Goal: Information Seeking & Learning: Learn about a topic

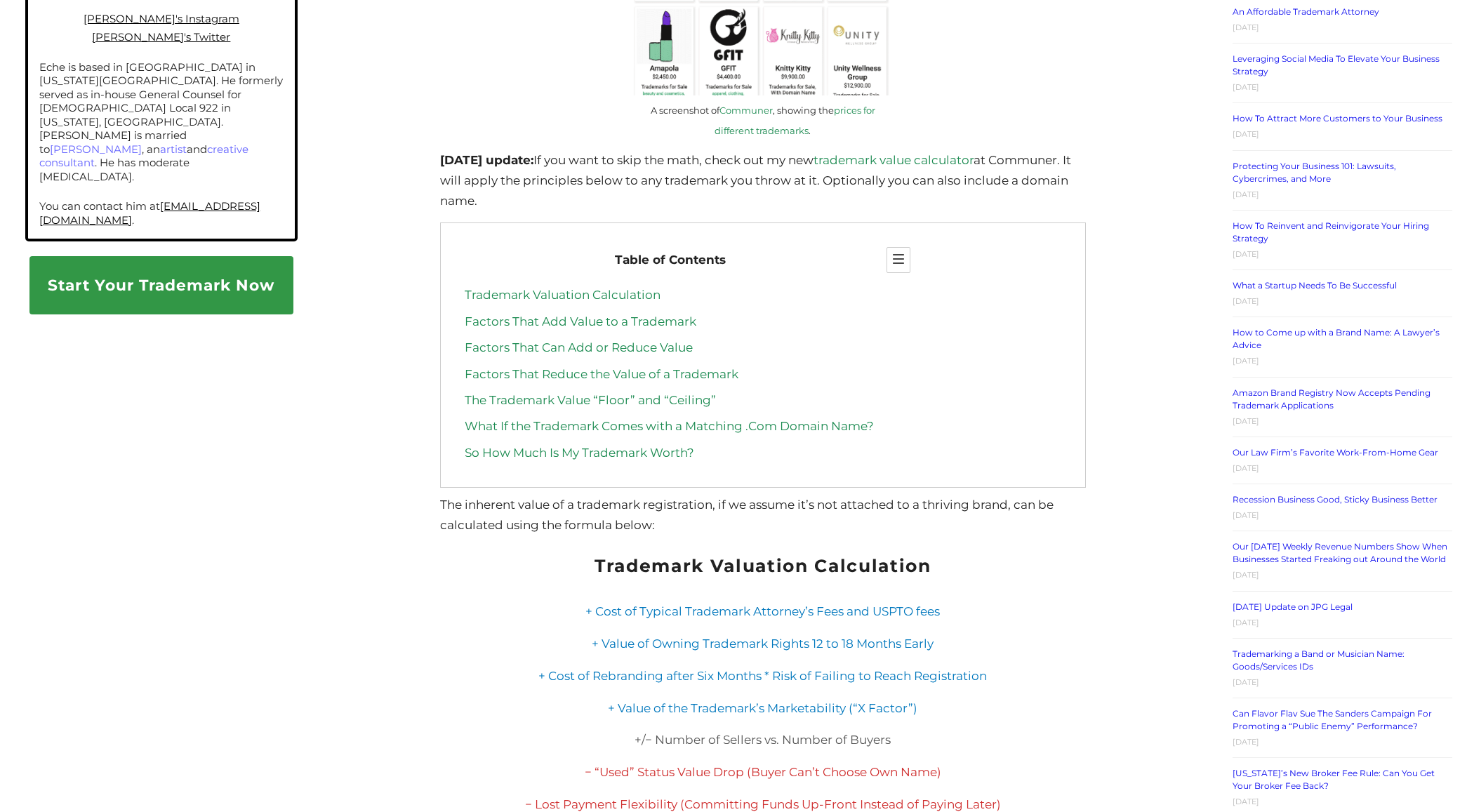
scroll to position [1160, 0]
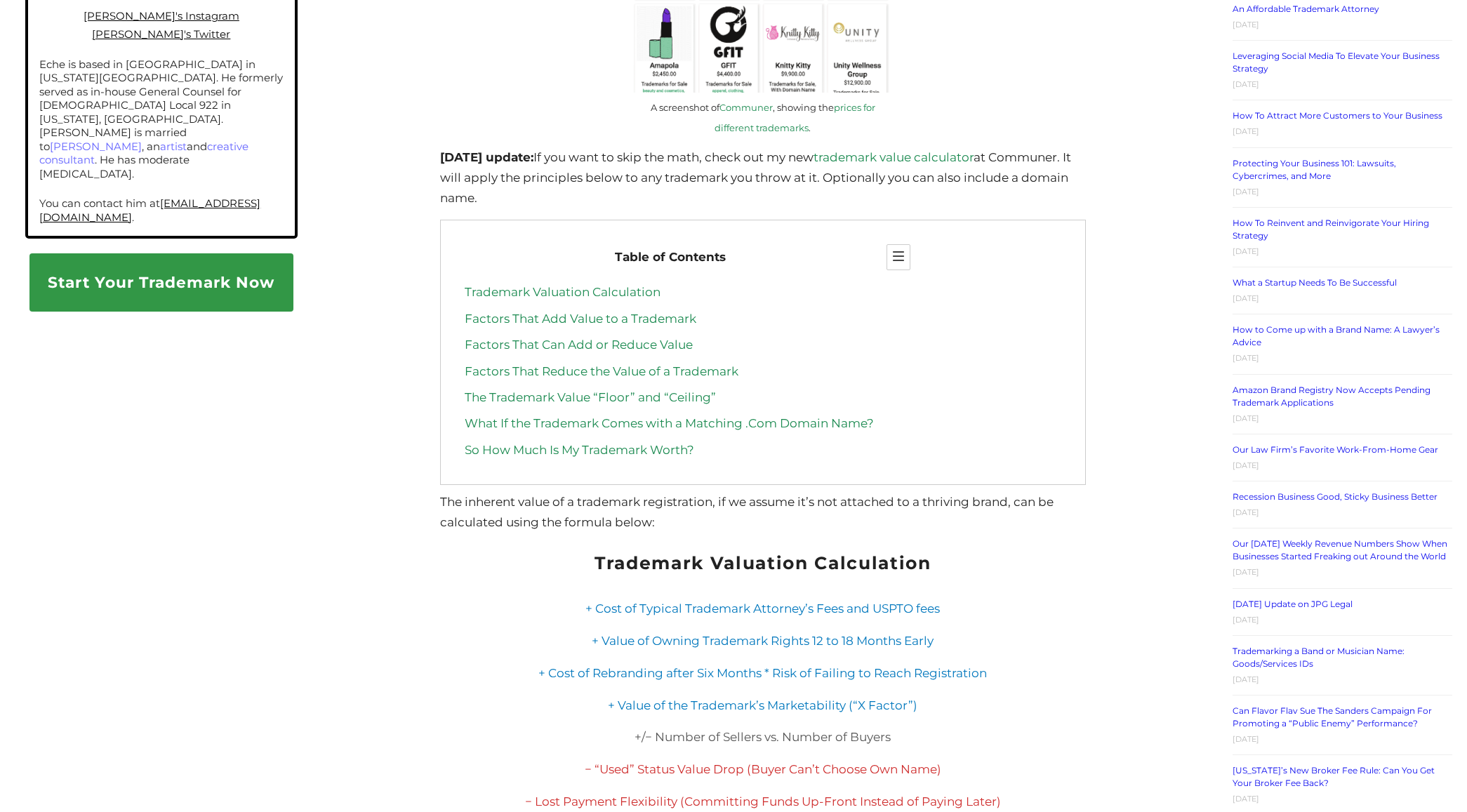
click at [962, 154] on link "trademark value calculator" at bounding box center [894, 157] width 160 height 14
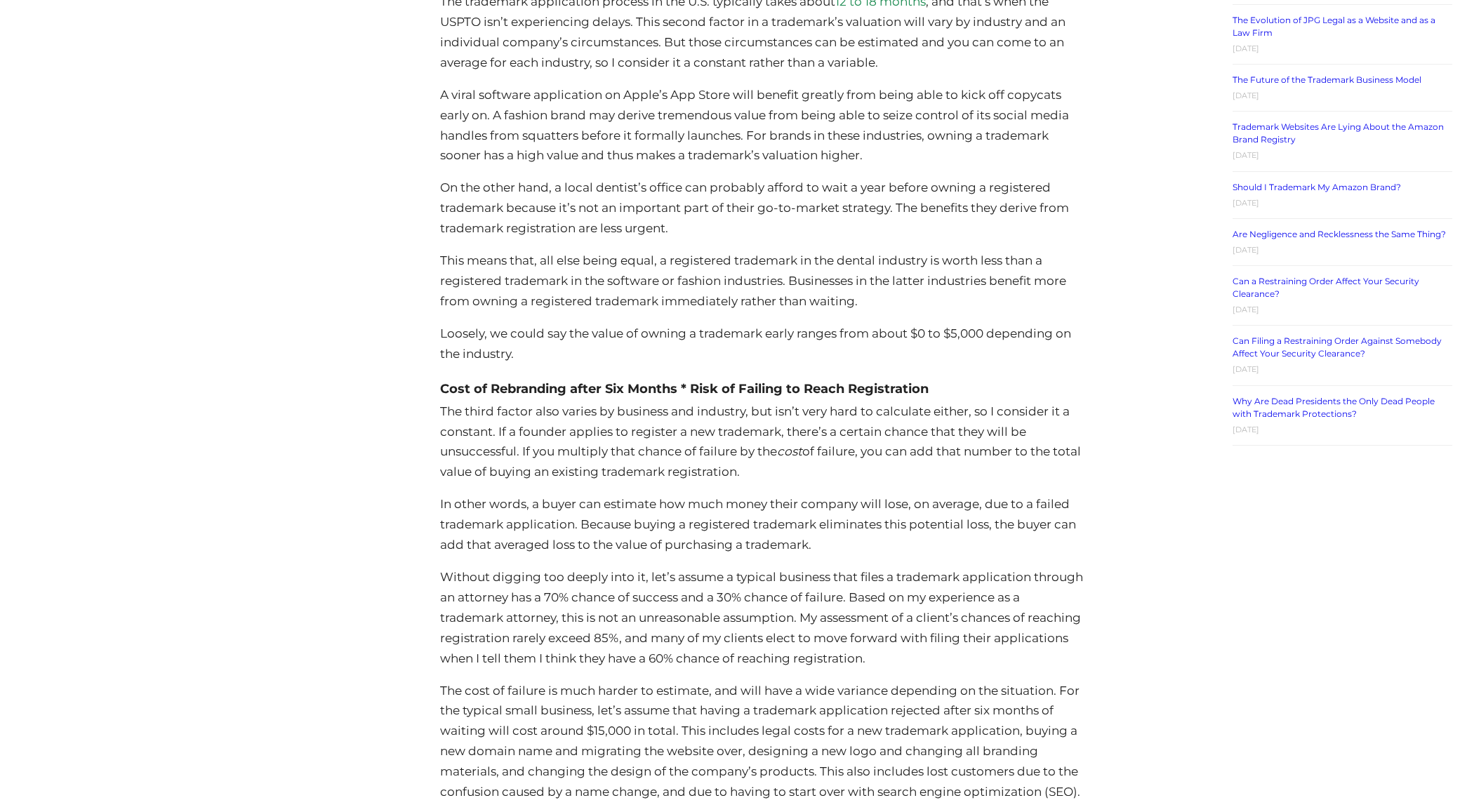
scroll to position [2461, 0]
click at [498, 412] on p "The third factor also varies by business and industry, but isn’t very hard to c…" at bounding box center [763, 440] width 646 height 82
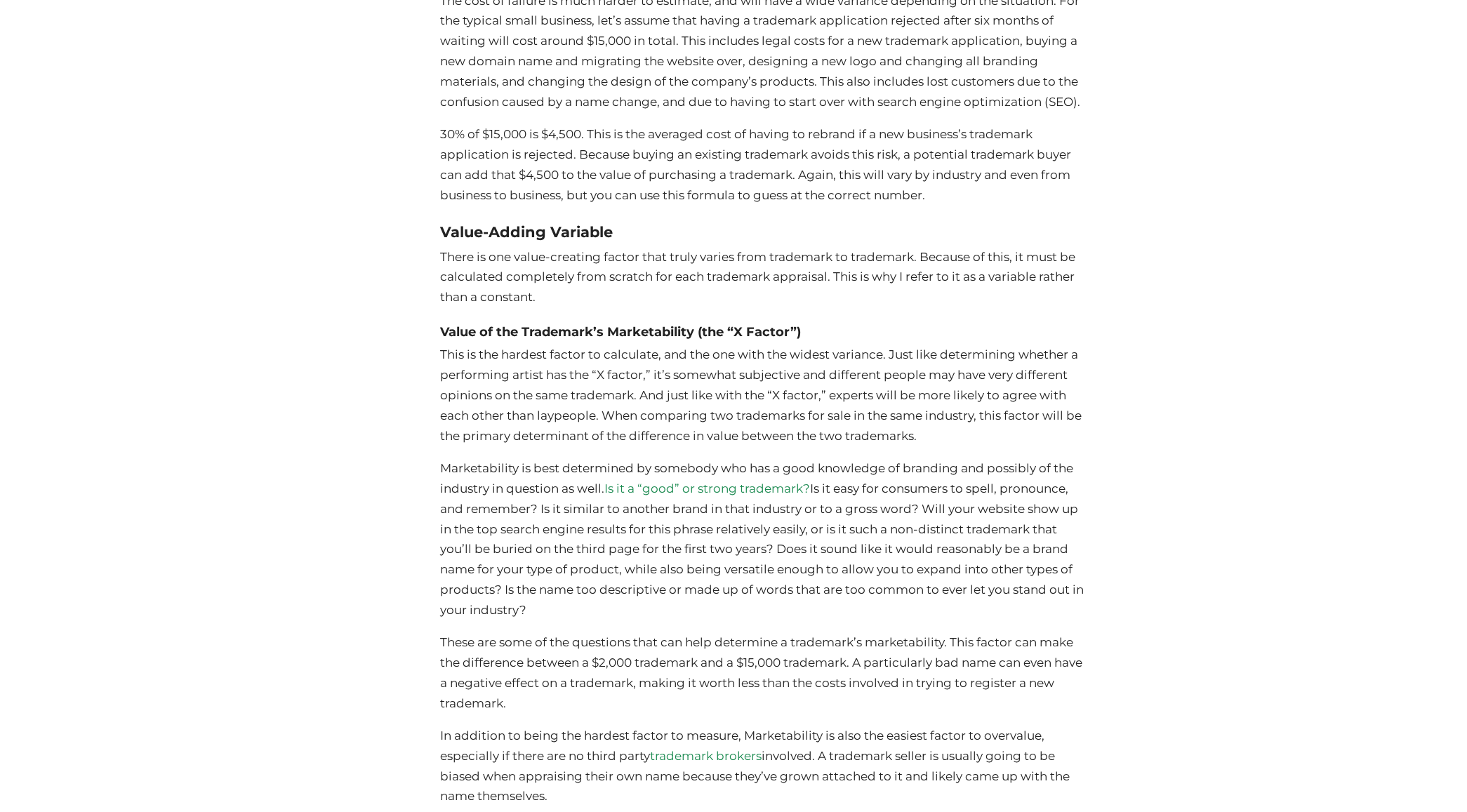
scroll to position [3155, 0]
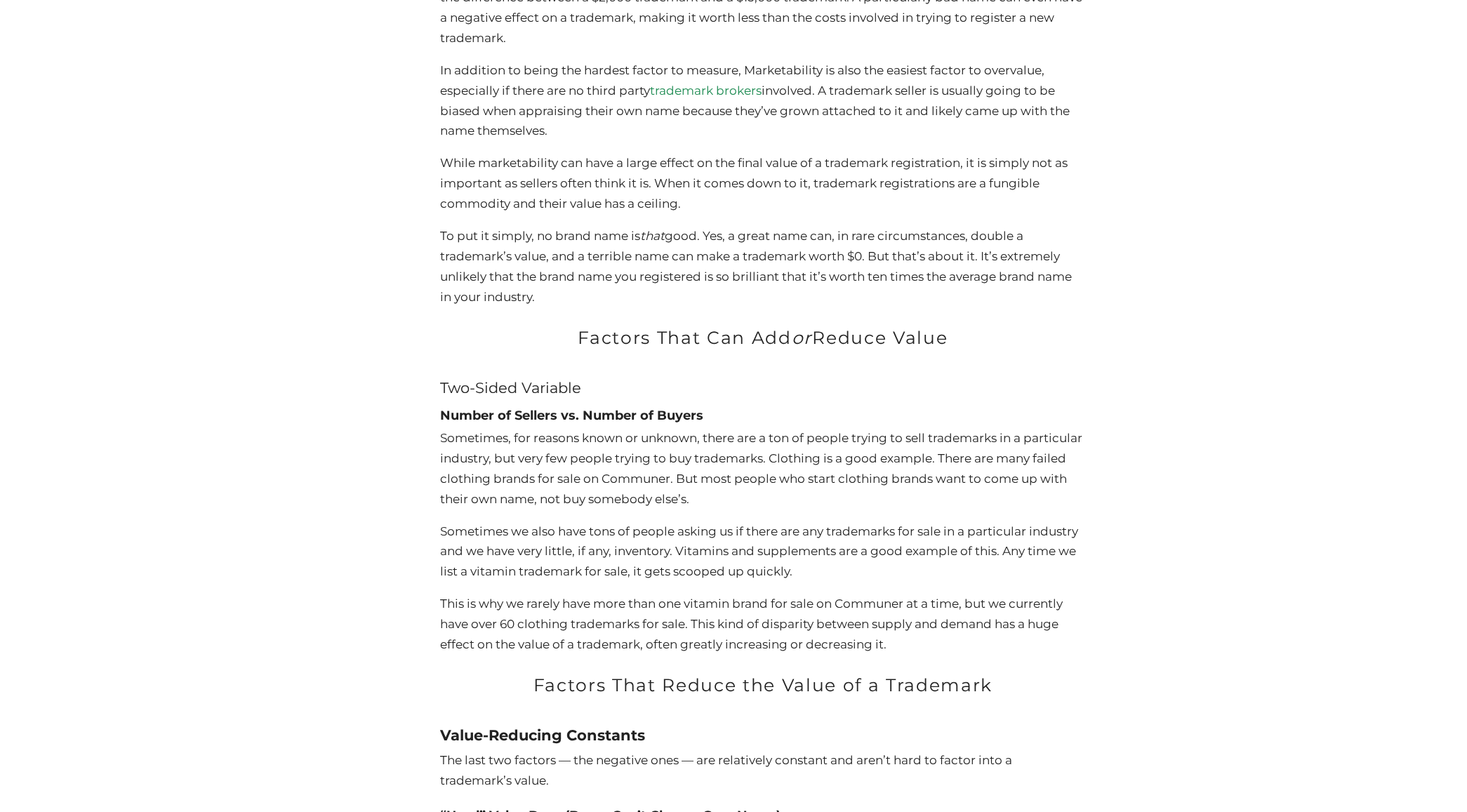
click at [561, 472] on p "Sometimes, for reasons known or unknown, there are a ton of people trying to se…" at bounding box center [763, 469] width 646 height 82
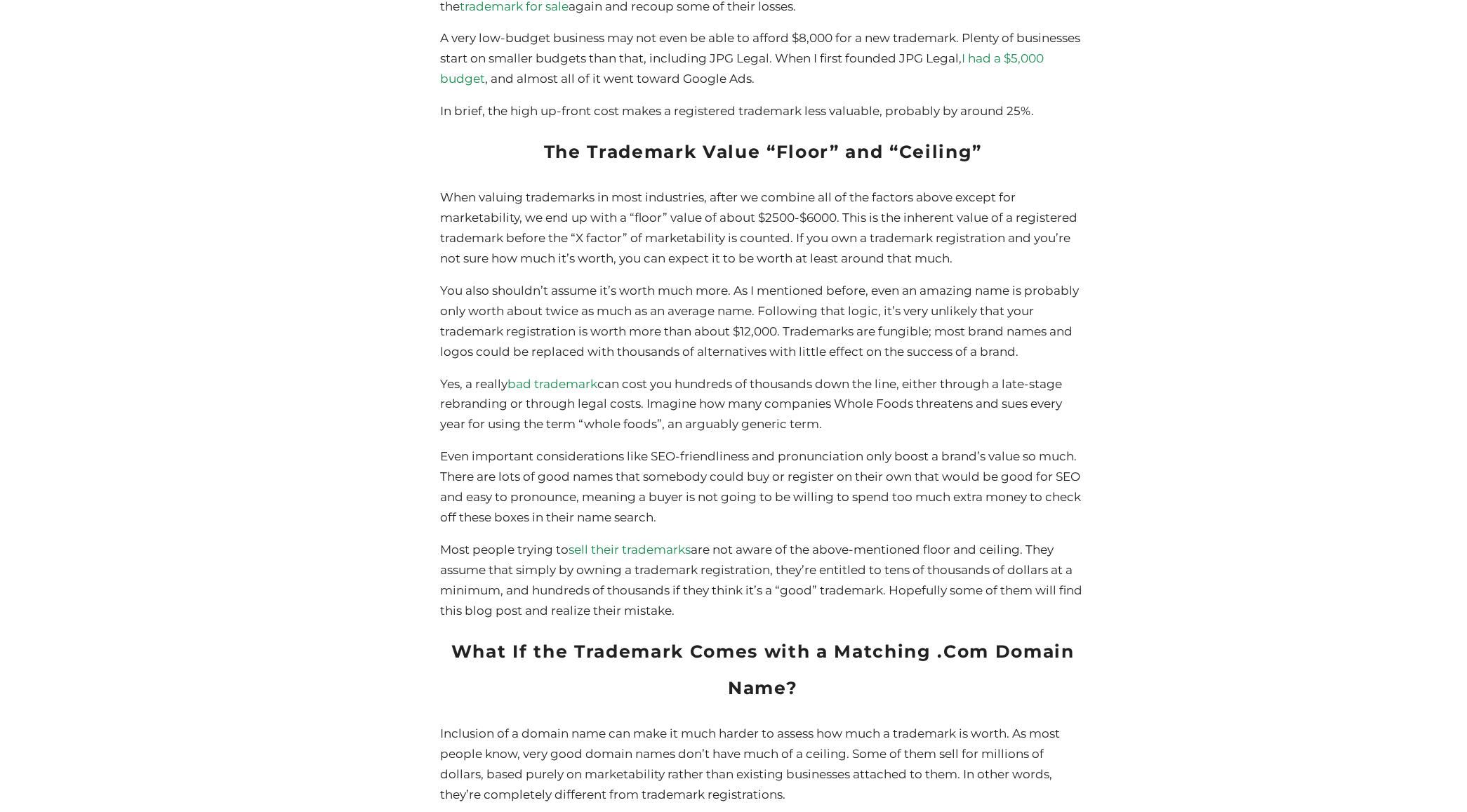
scroll to position [5278, 0]
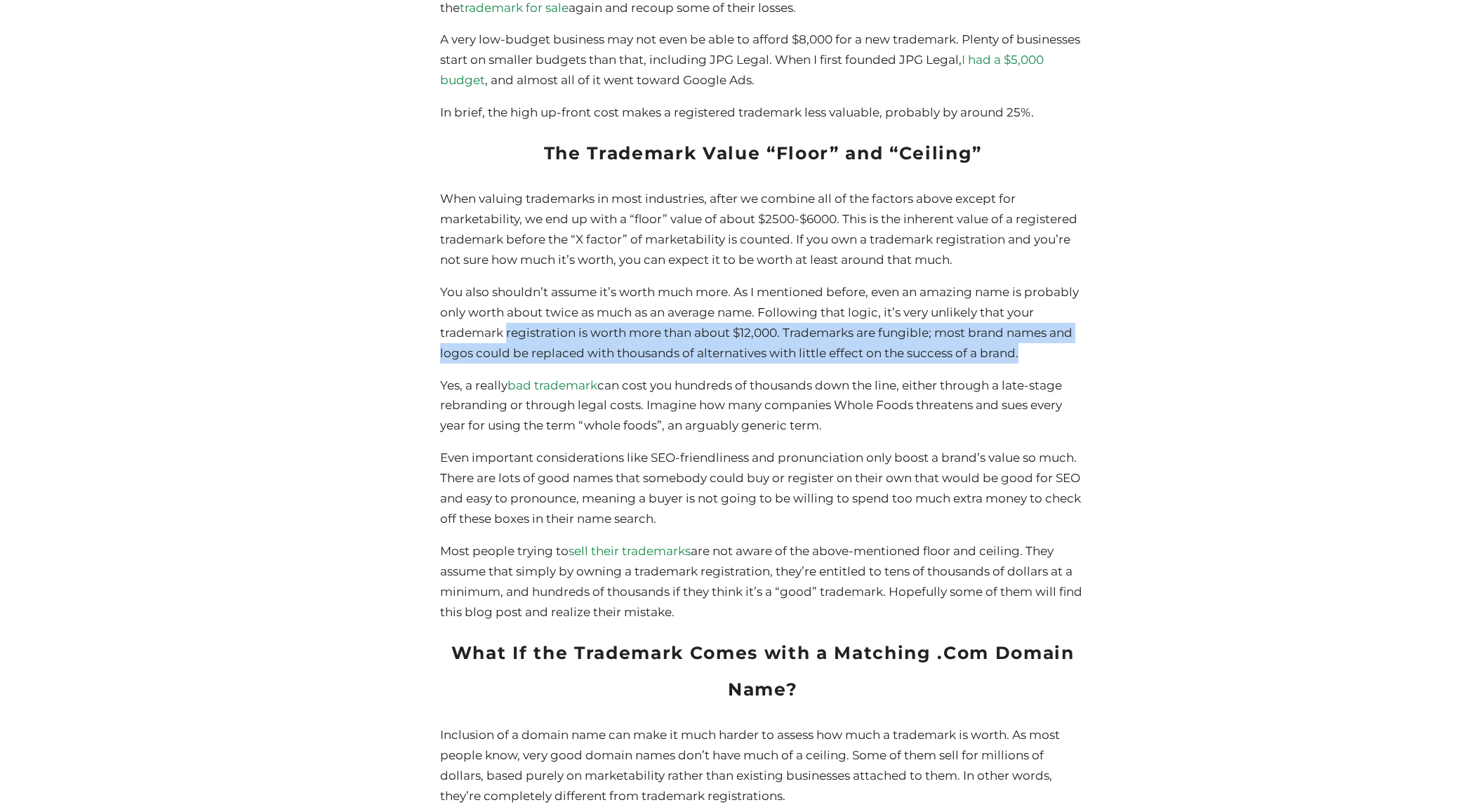
drag, startPoint x: 506, startPoint y: 350, endPoint x: 1018, endPoint y: 365, distance: 512.2
click at [1018, 363] on p "You also shouldn’t assume it’s worth much more. As I mentioned before, even an …" at bounding box center [763, 323] width 646 height 82
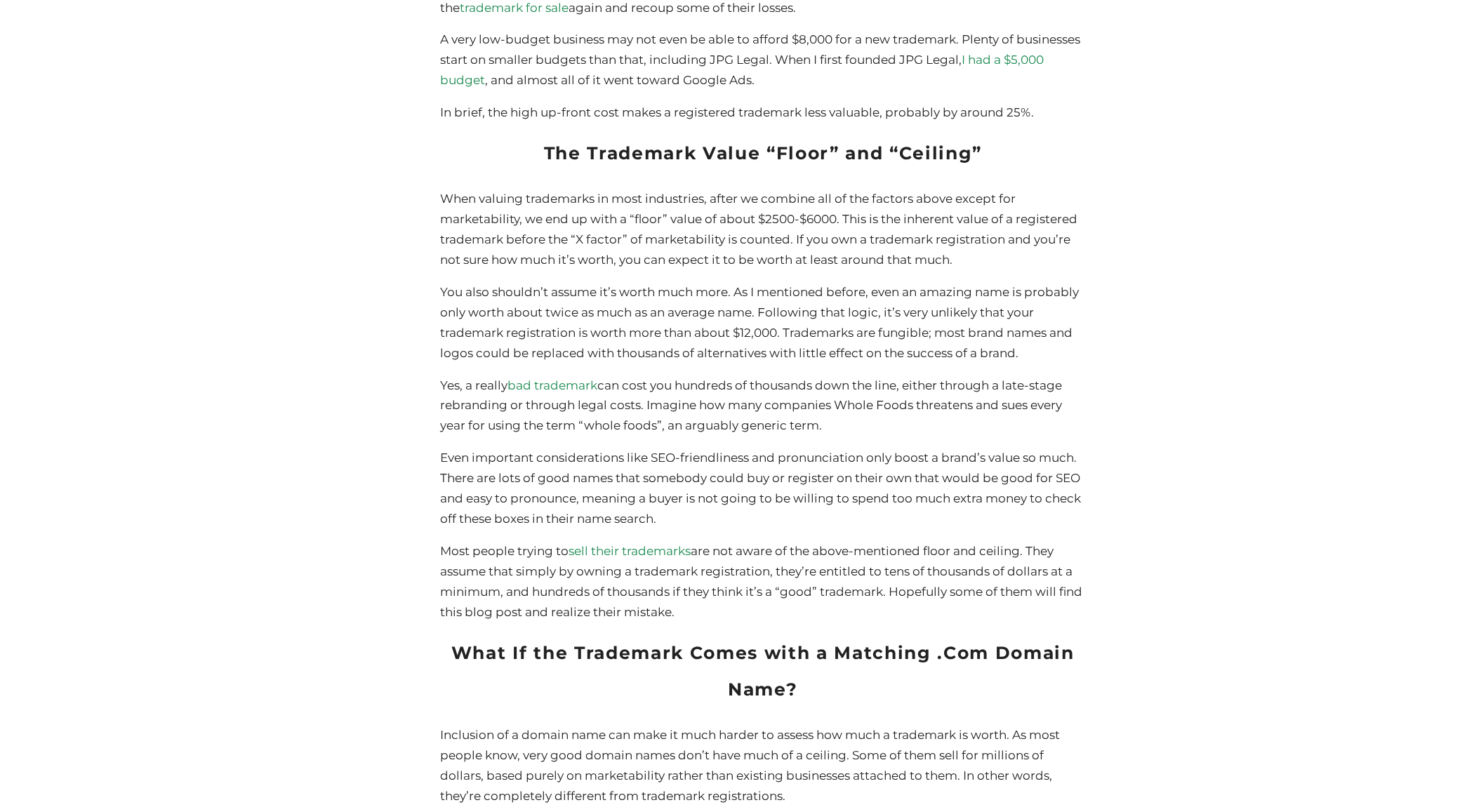
scroll to position [5285, 0]
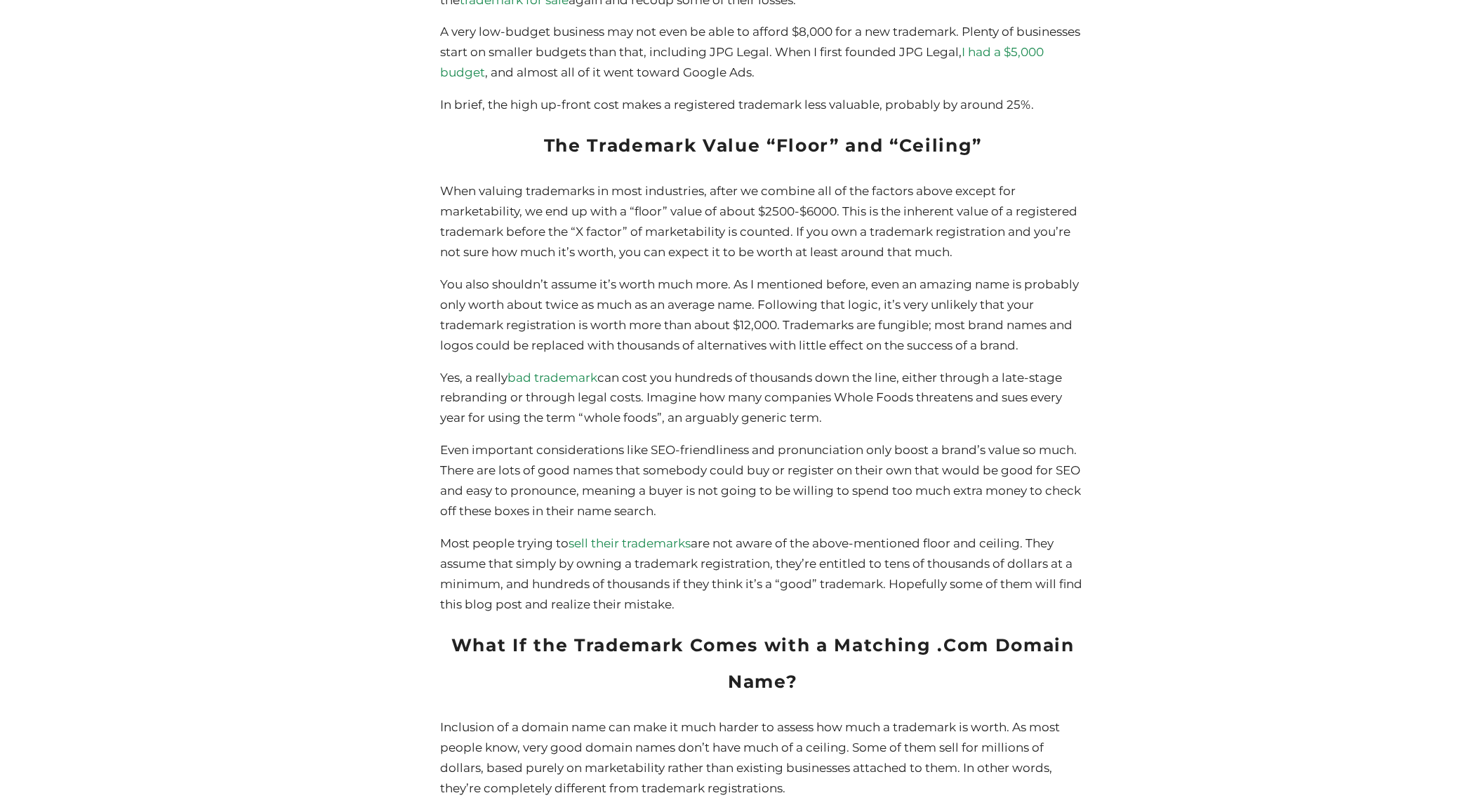
drag, startPoint x: 602, startPoint y: 395, endPoint x: 849, endPoint y: 434, distance: 250.1
click at [849, 429] on p "Yes, a really bad trademark can cost you hundreds of thousands down the line, e…" at bounding box center [763, 399] width 646 height 61
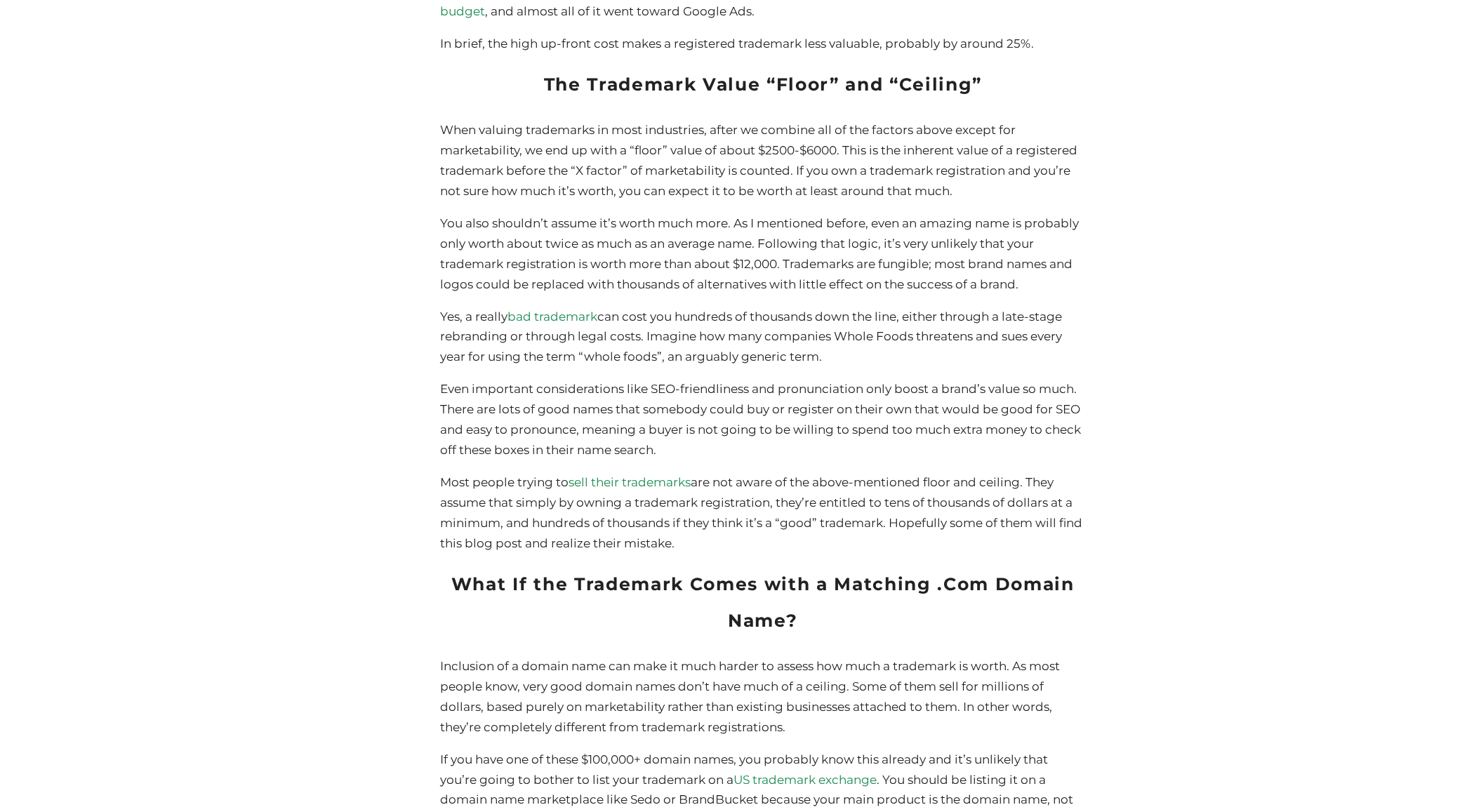
scroll to position [5348, 0]
click at [679, 459] on p "Even important considerations like SEO-friendliness and pronunciation only boos…" at bounding box center [763, 418] width 646 height 82
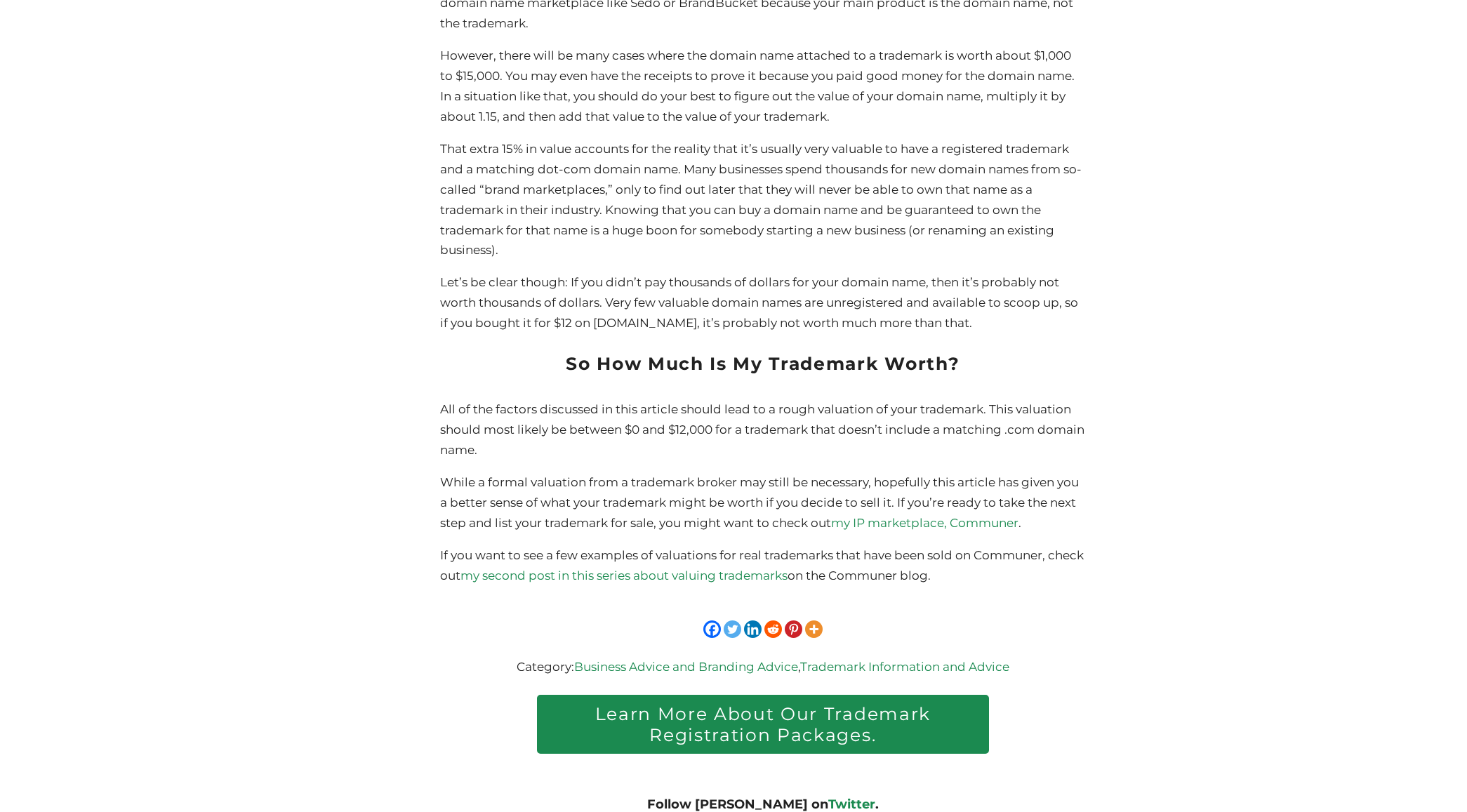
scroll to position [6142, 0]
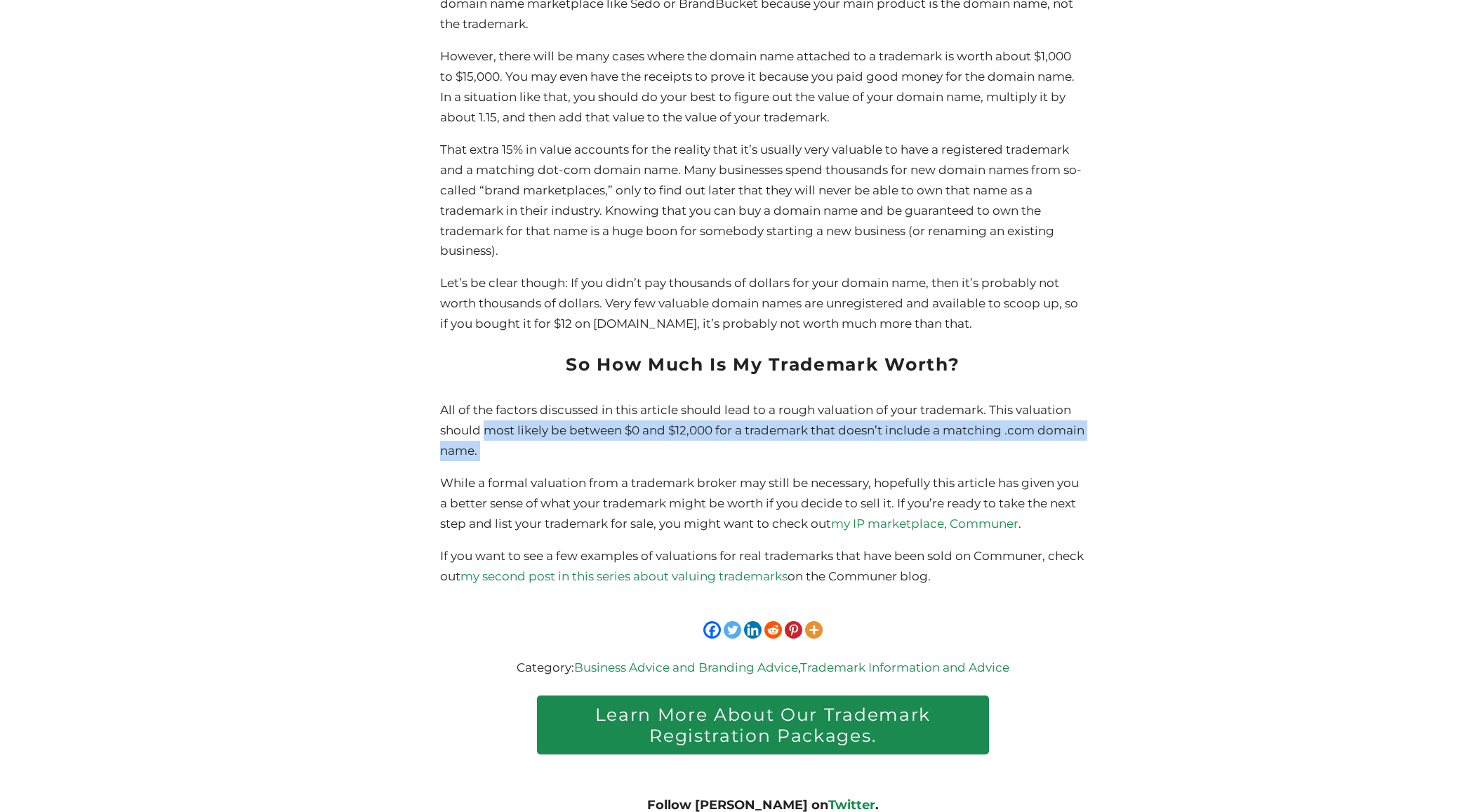
drag, startPoint x: 483, startPoint y: 451, endPoint x: 598, endPoint y: 481, distance: 118.8
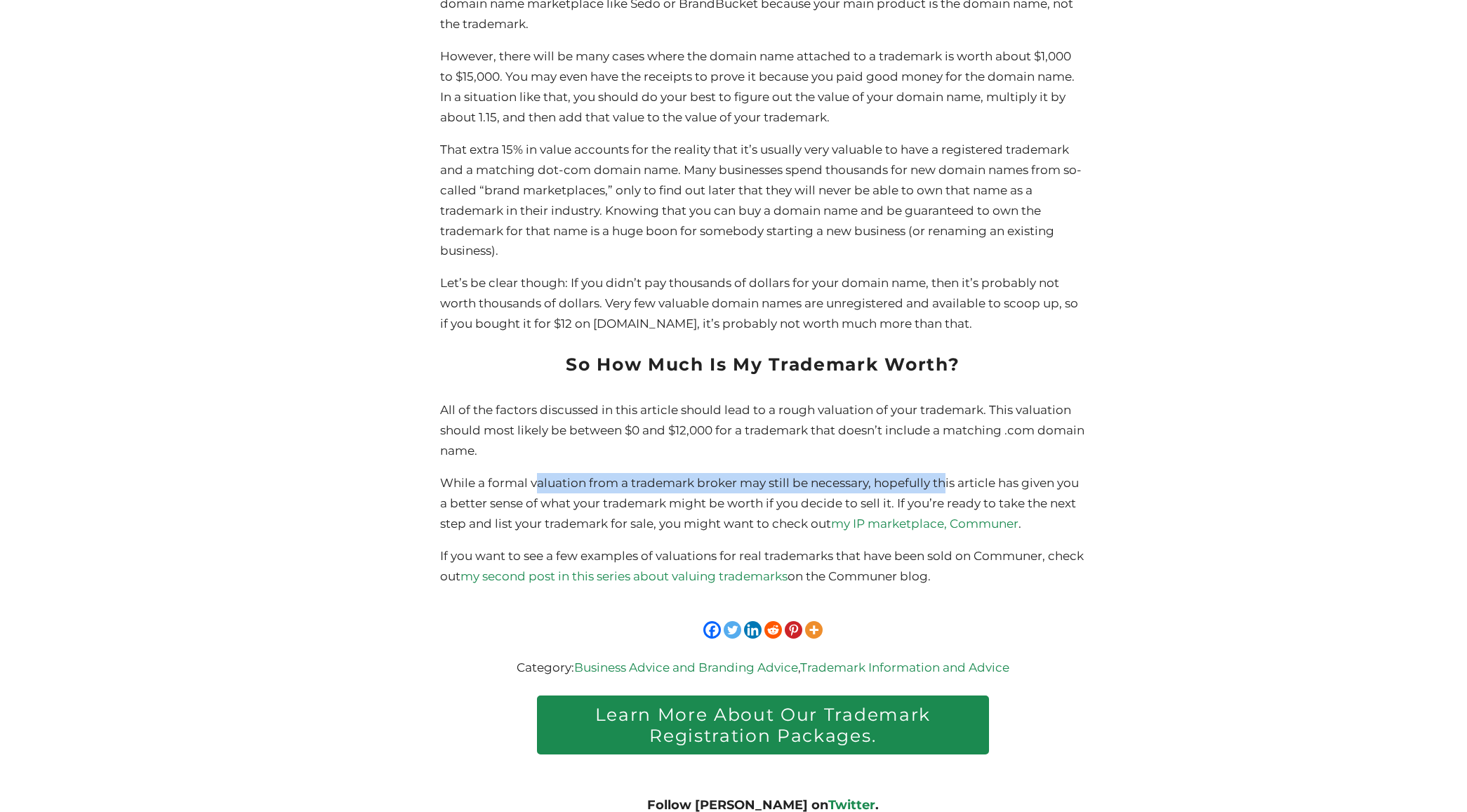
drag, startPoint x: 533, startPoint y: 501, endPoint x: 945, endPoint y: 503, distance: 412.0
click at [945, 503] on p "While a formal valuation from a trademark broker may still be necessary, hopefu…" at bounding box center [763, 504] width 646 height 61
